Goal: Communication & Community: Answer question/provide support

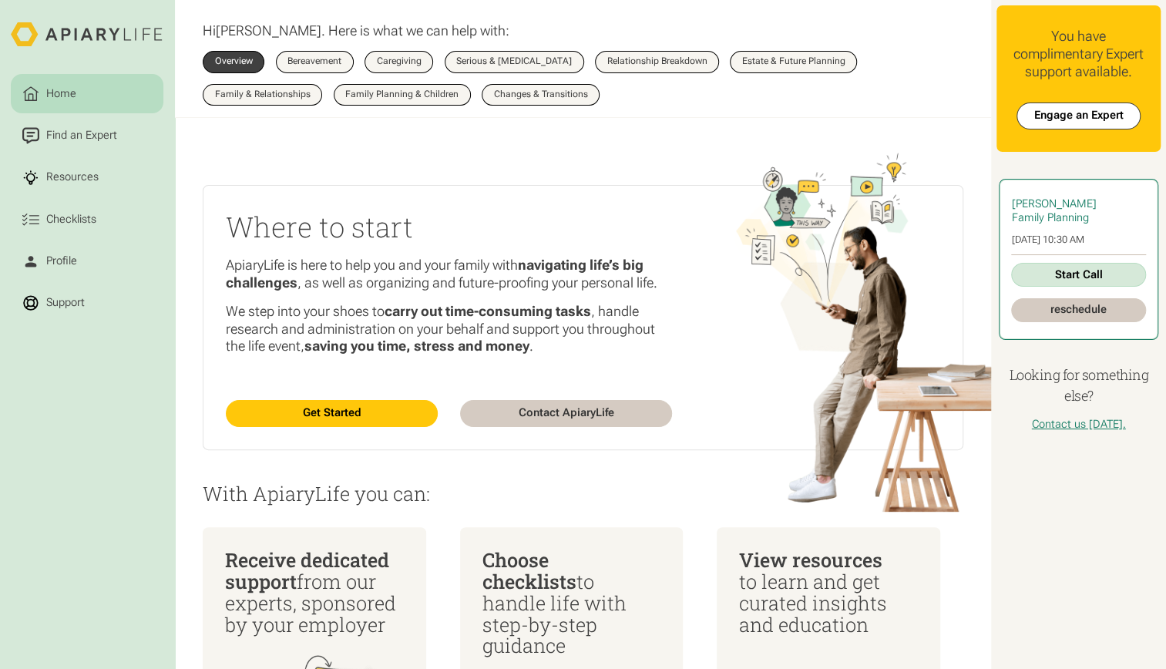
click at [1086, 277] on link "Start Call" at bounding box center [1078, 275] width 134 height 24
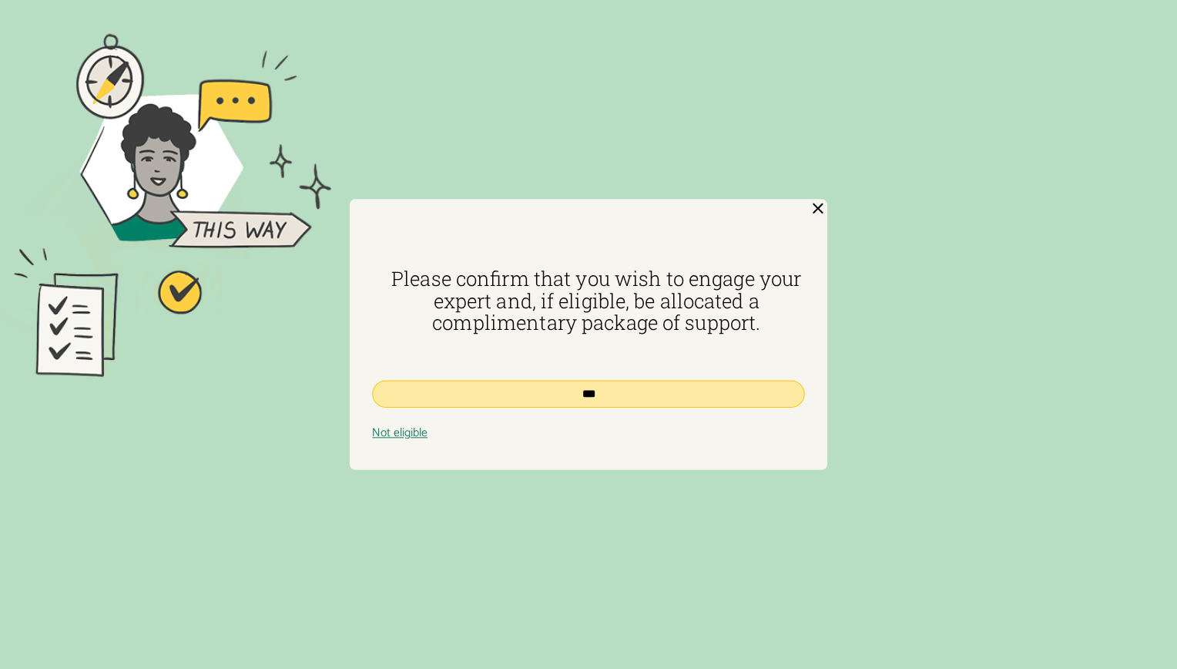
click at [583, 391] on input "***" at bounding box center [588, 393] width 432 height 27
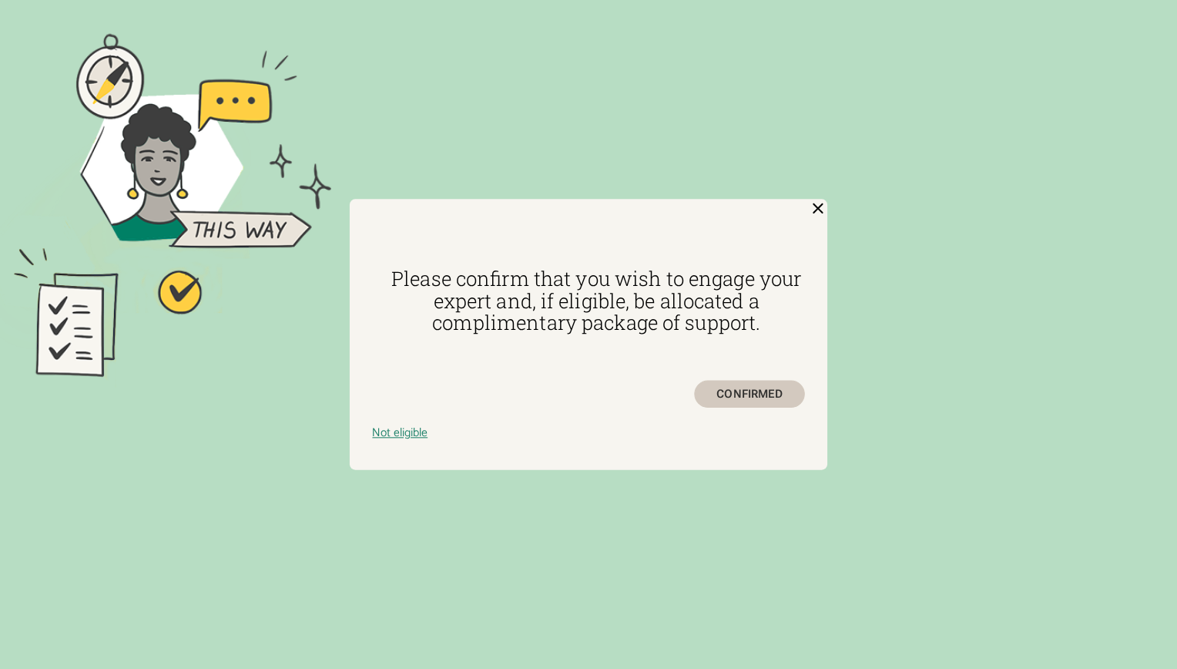
click at [812, 211] on img at bounding box center [818, 208] width 18 height 18
